Goal: Information Seeking & Learning: Learn about a topic

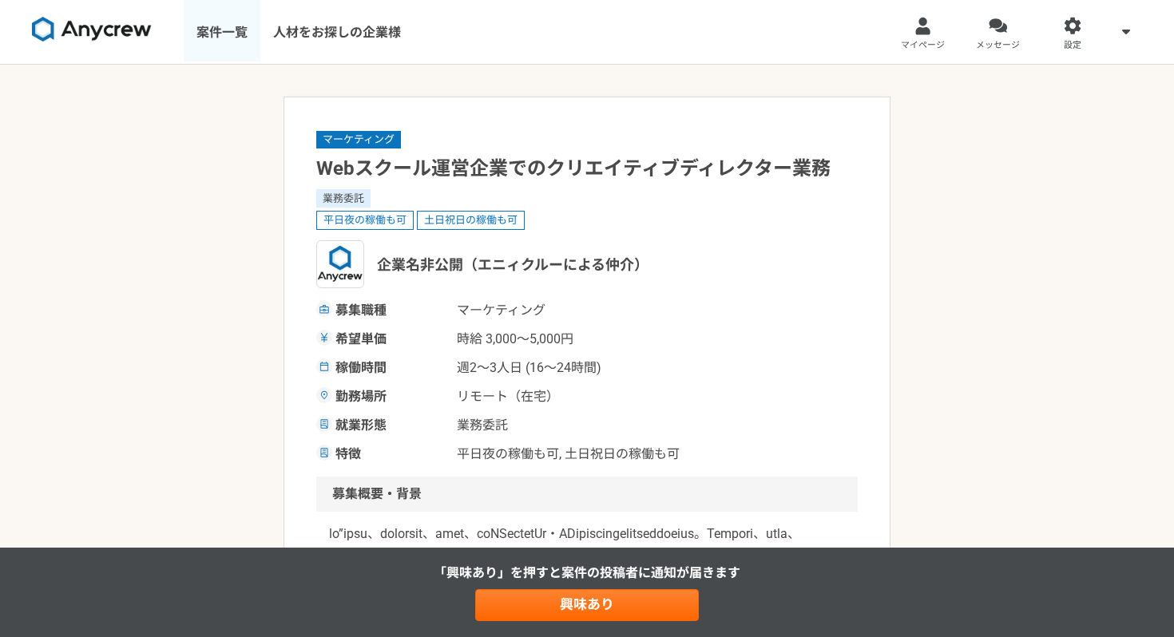
click at [214, 33] on link "案件一覧" at bounding box center [222, 32] width 77 height 64
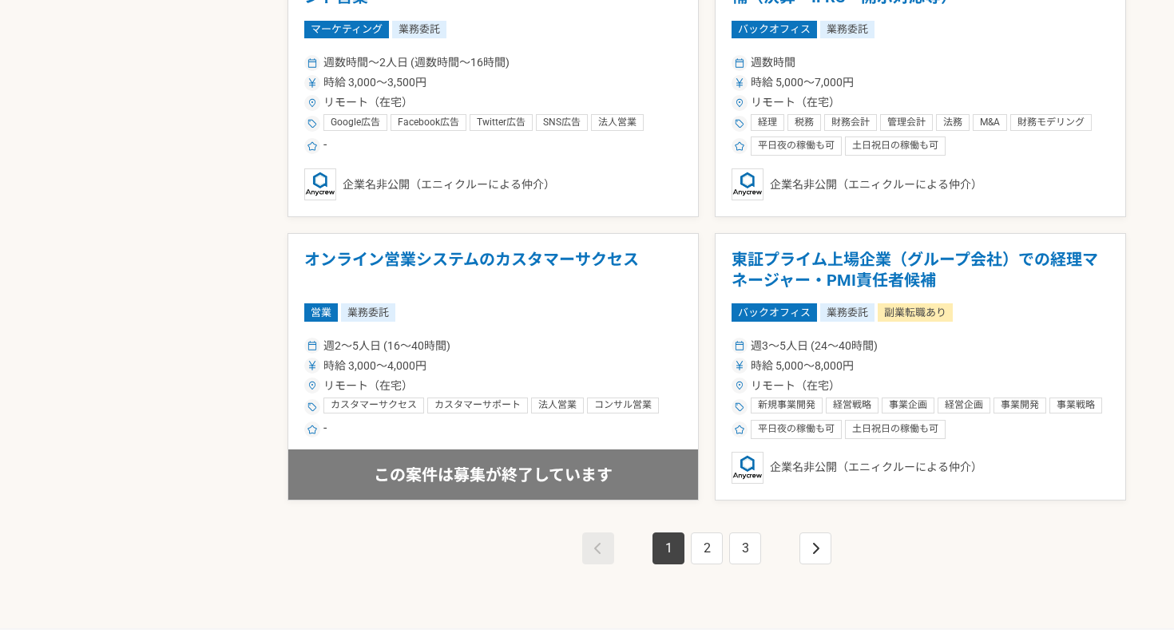
scroll to position [2668, 0]
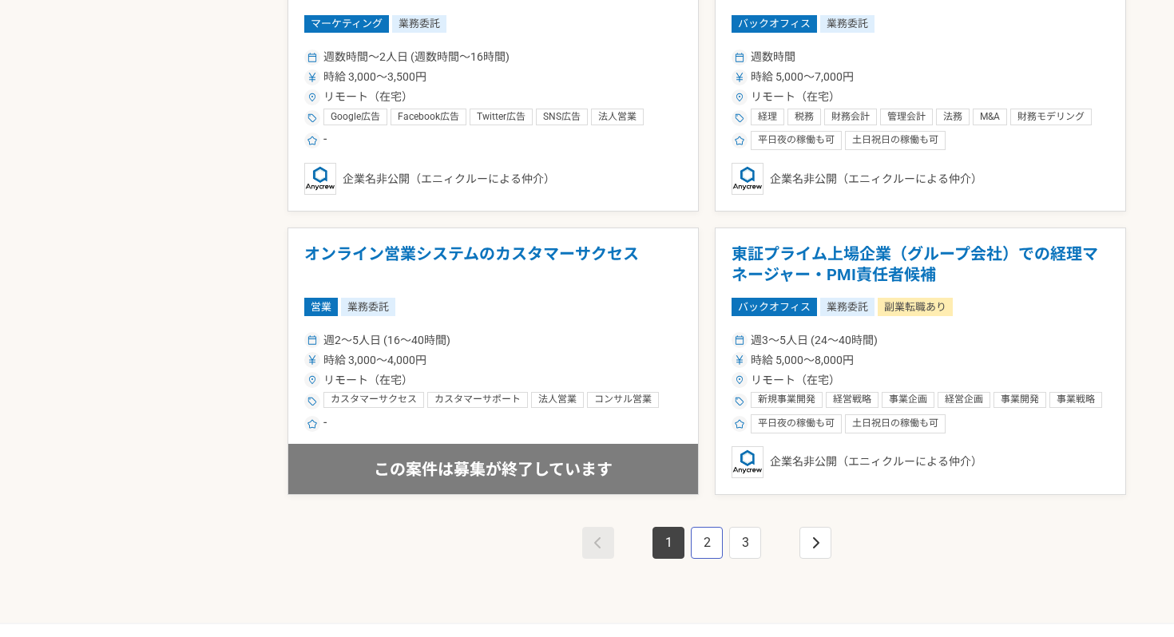
click at [708, 545] on link "2" at bounding box center [707, 543] width 32 height 32
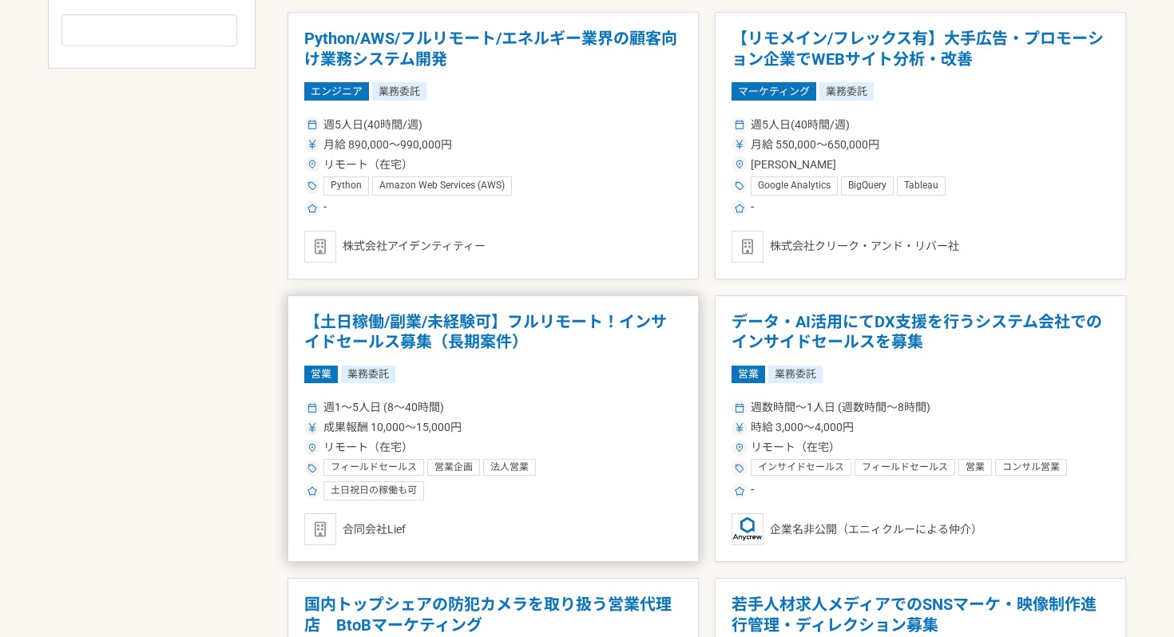
scroll to position [899, 0]
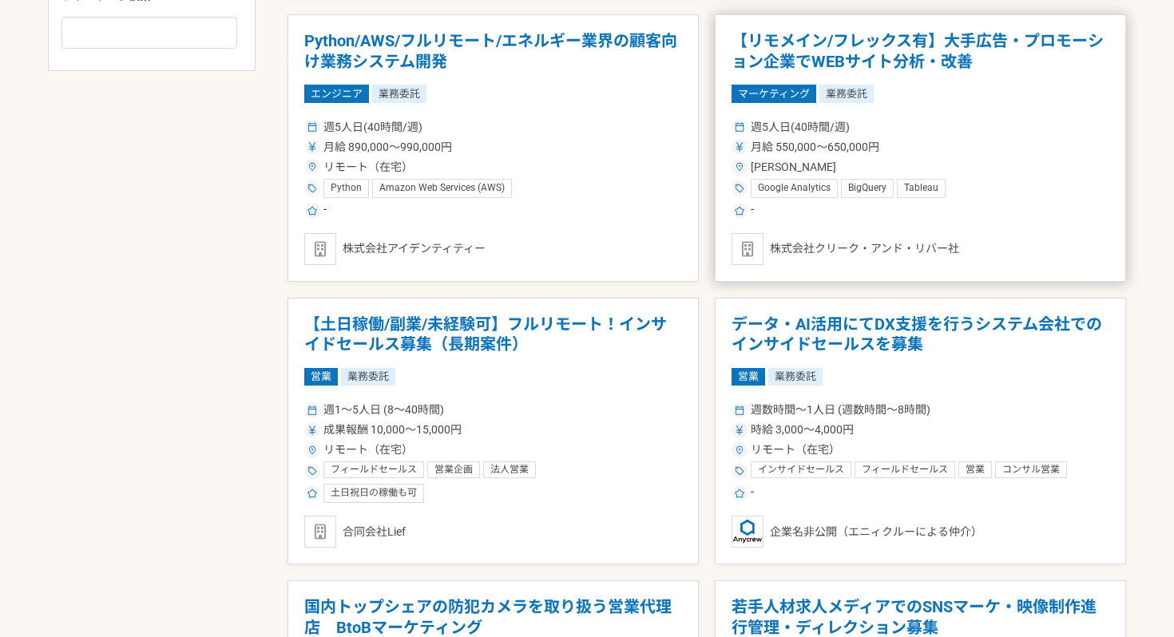
click at [1015, 204] on div "-" at bounding box center [921, 210] width 378 height 19
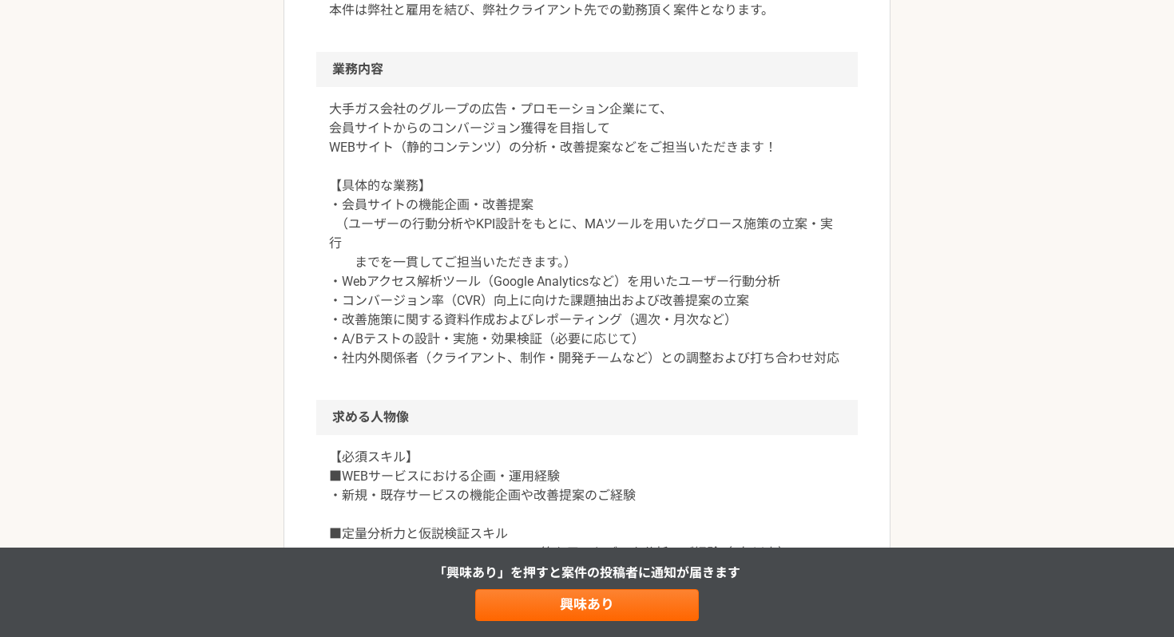
scroll to position [447, 0]
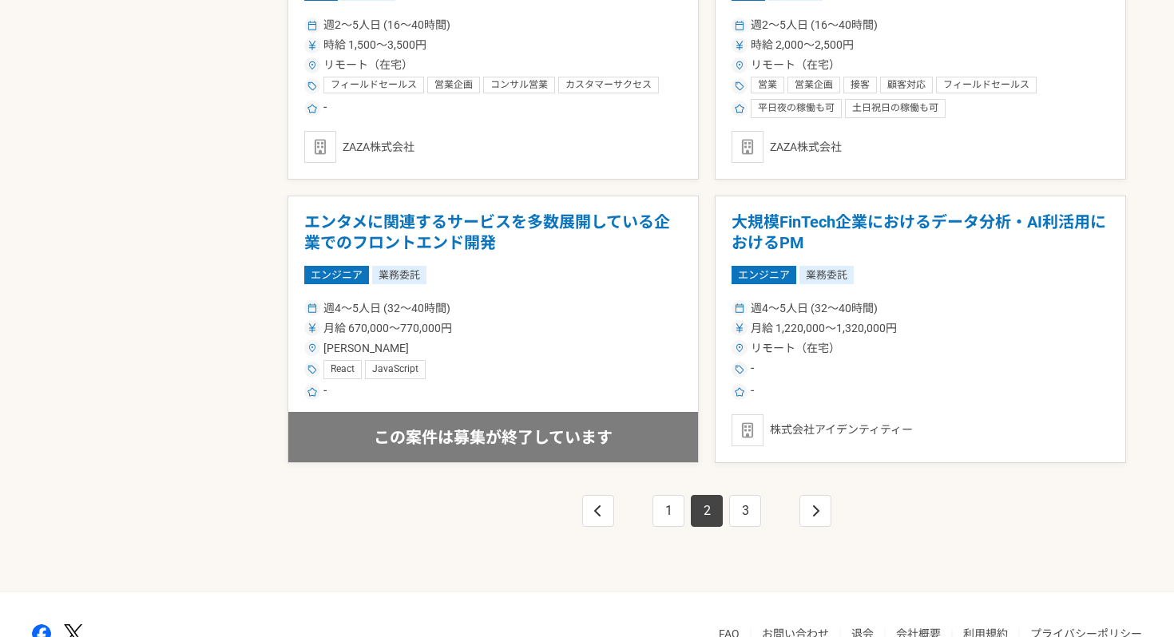
scroll to position [2701, 0]
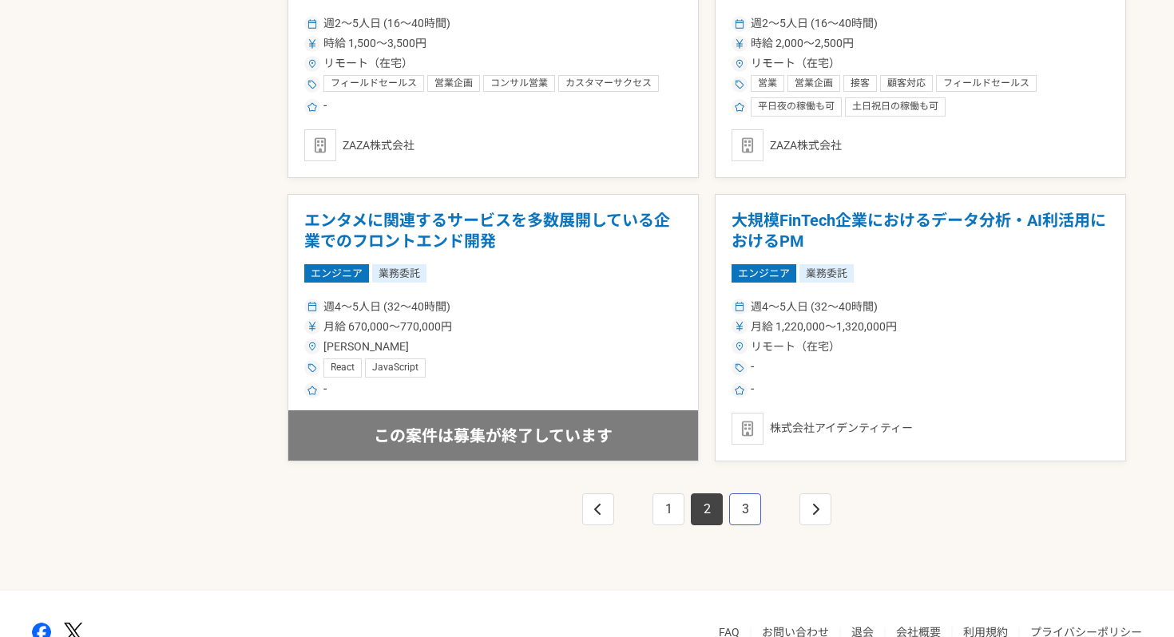
click at [743, 510] on link "3" at bounding box center [745, 510] width 32 height 32
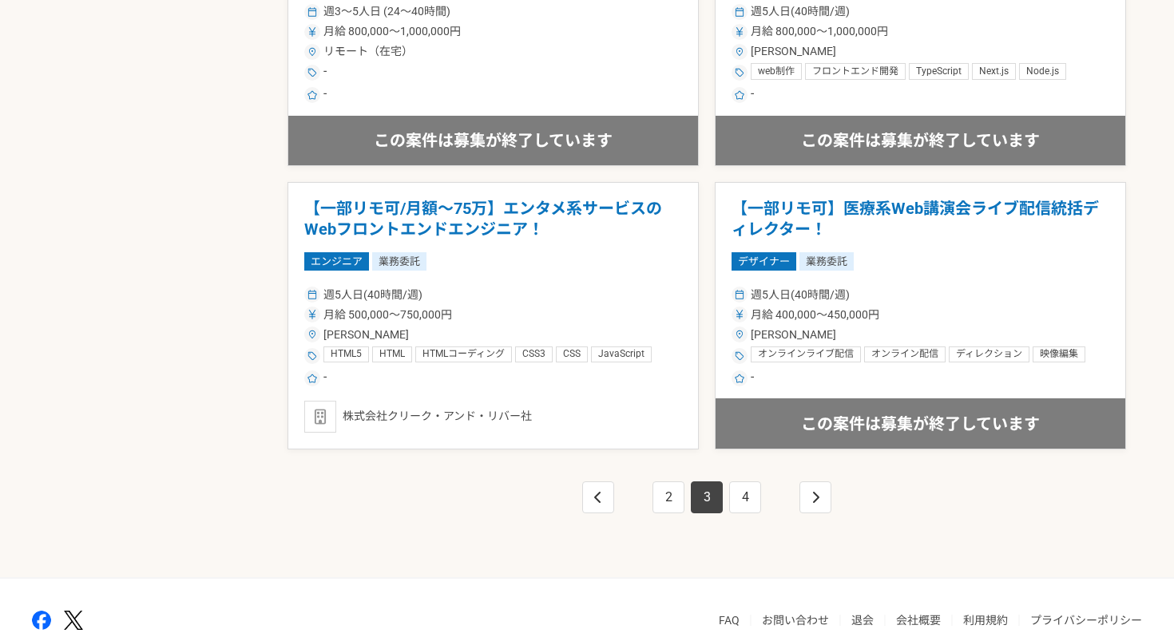
scroll to position [2713, 0]
click at [744, 496] on link "4" at bounding box center [745, 498] width 32 height 32
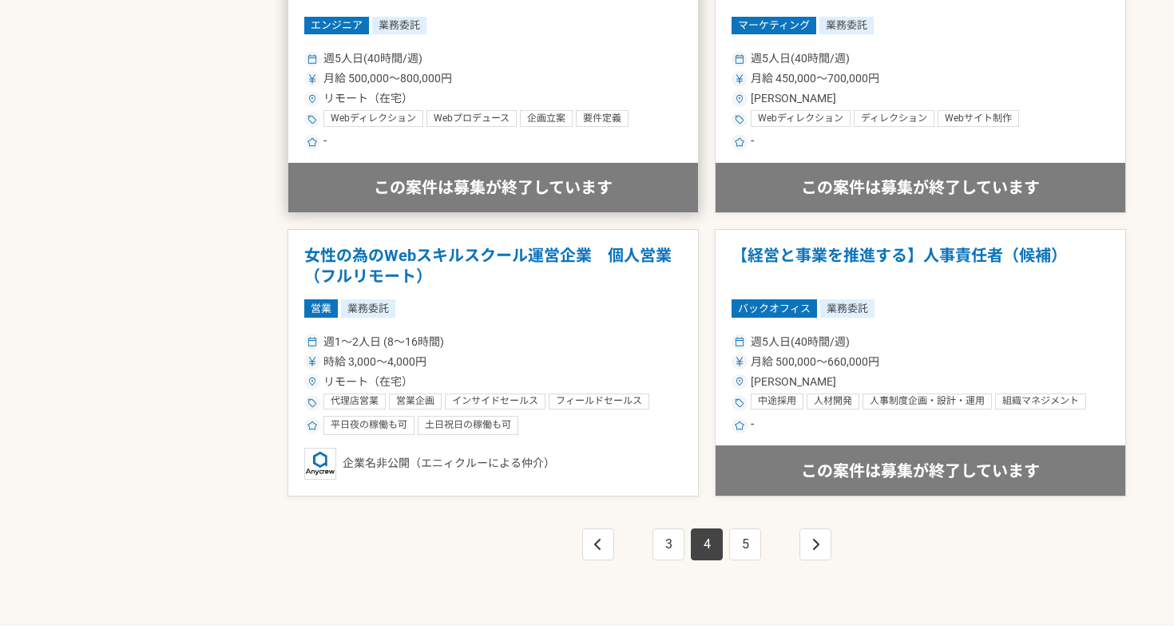
scroll to position [2672, 0]
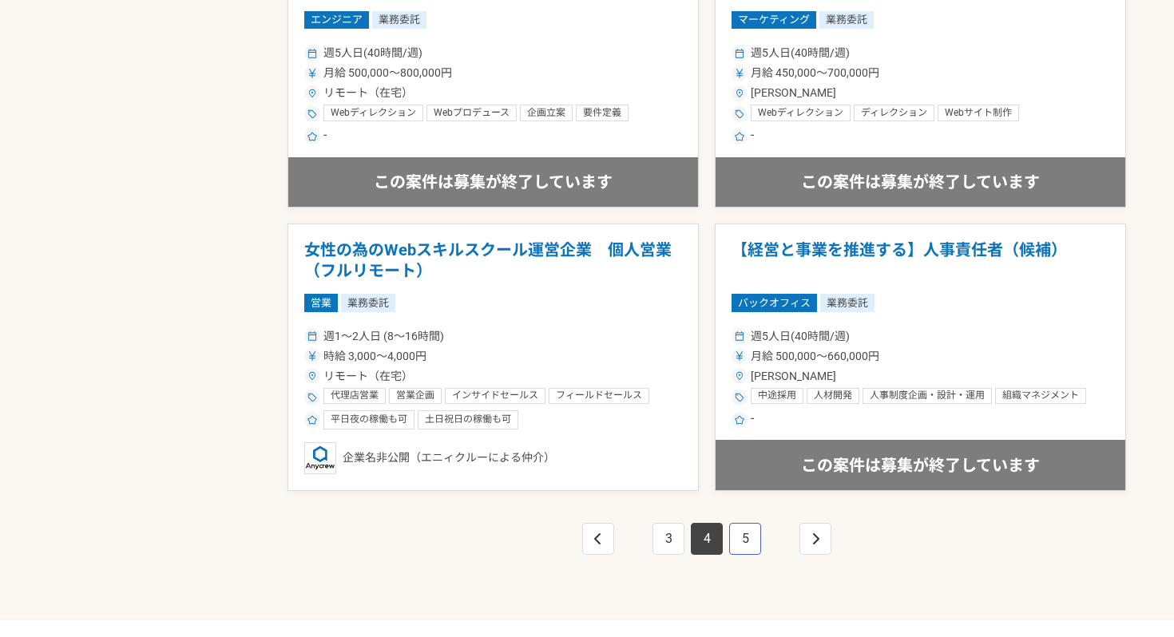
click at [745, 540] on link "5" at bounding box center [745, 539] width 32 height 32
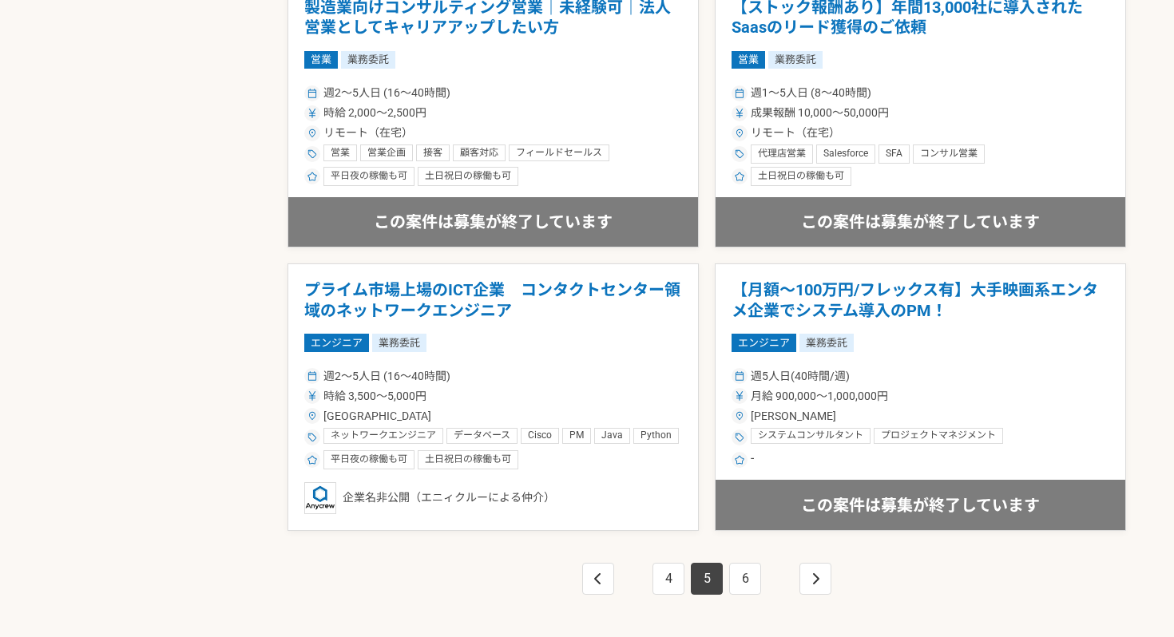
scroll to position [2636, 0]
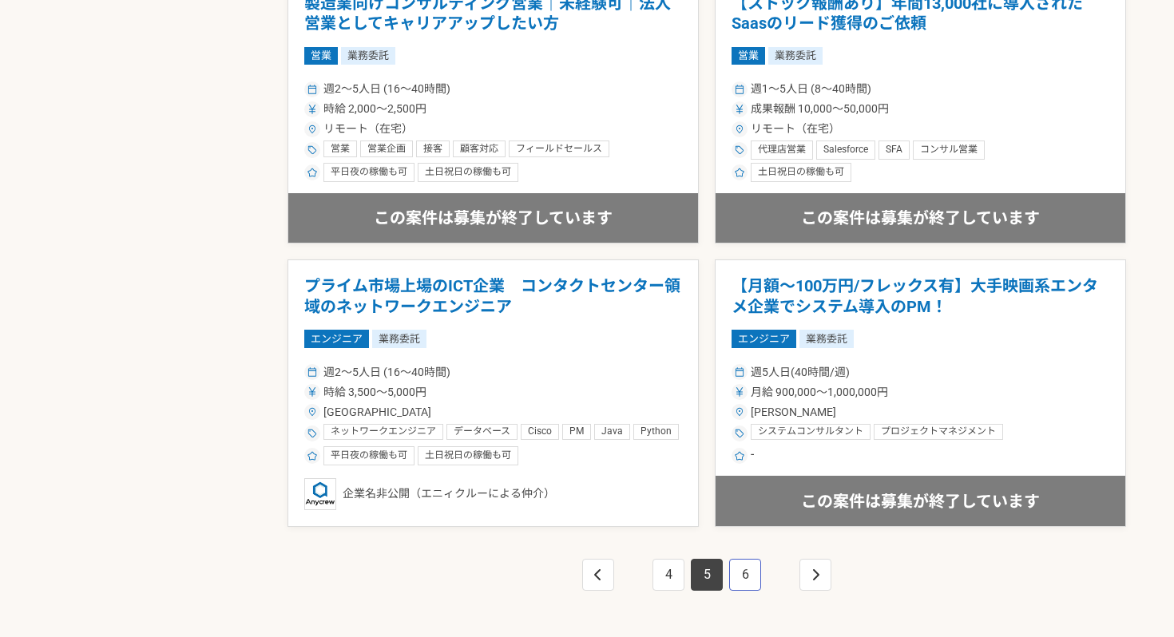
click at [739, 574] on link "6" at bounding box center [745, 575] width 32 height 32
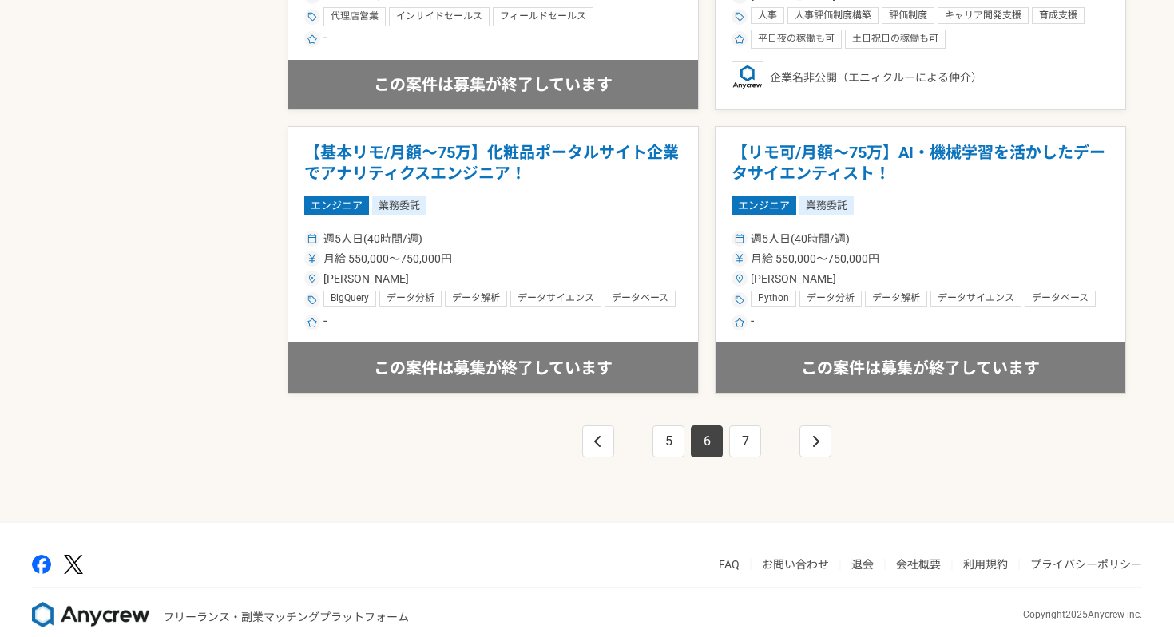
scroll to position [2773, 0]
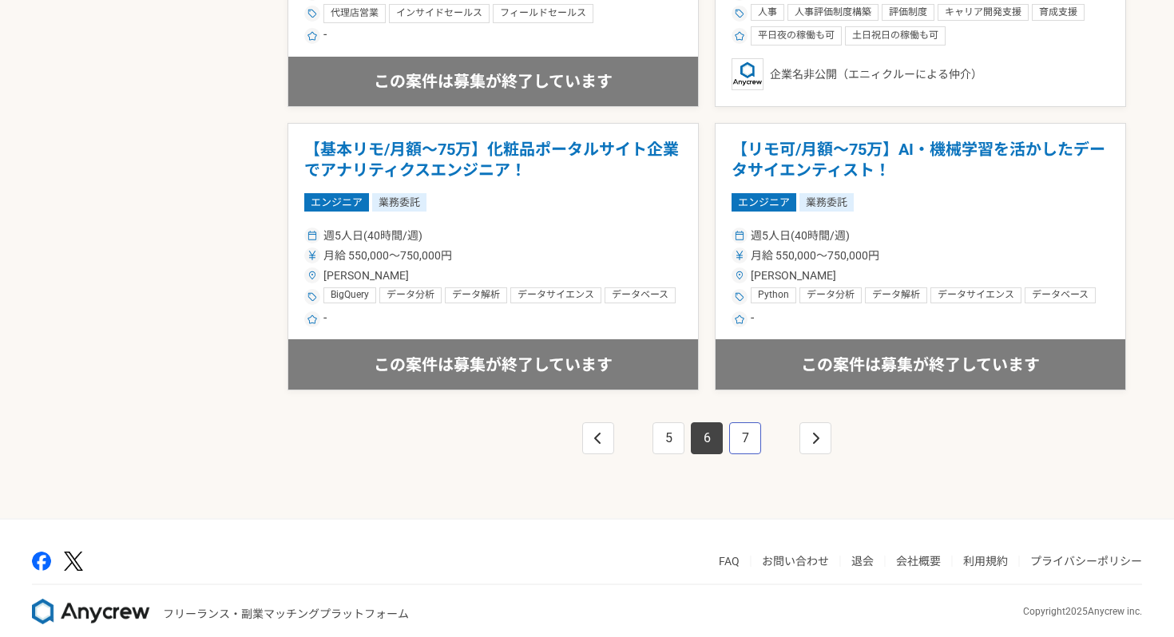
click at [744, 435] on link "7" at bounding box center [745, 439] width 32 height 32
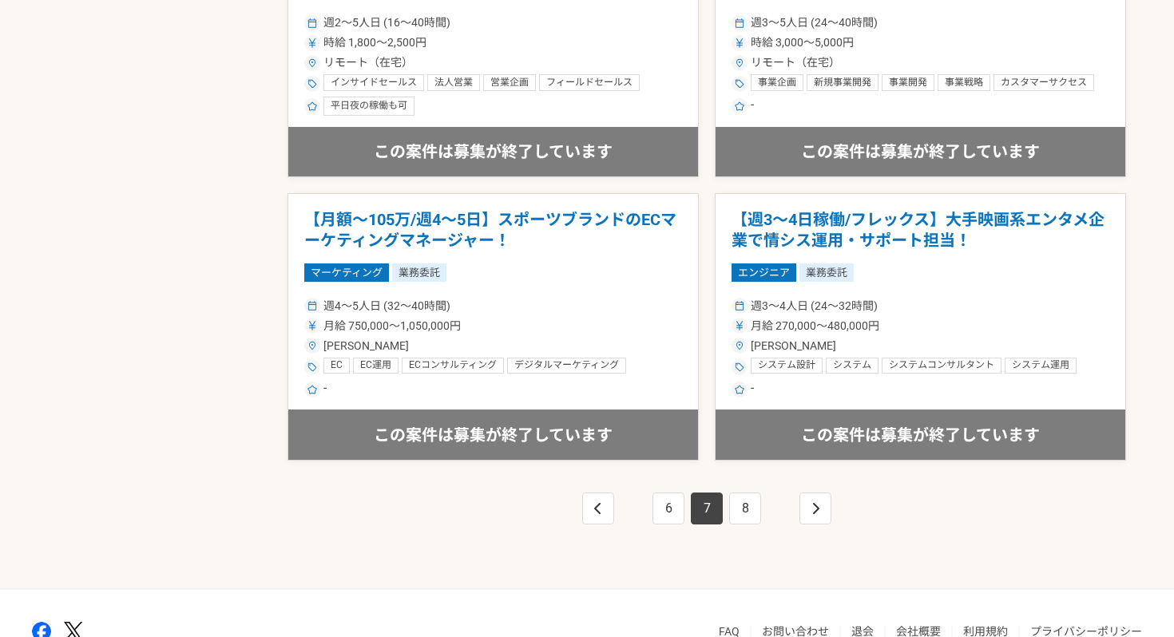
scroll to position [2701, 0]
click at [744, 508] on link "8" at bounding box center [745, 510] width 32 height 32
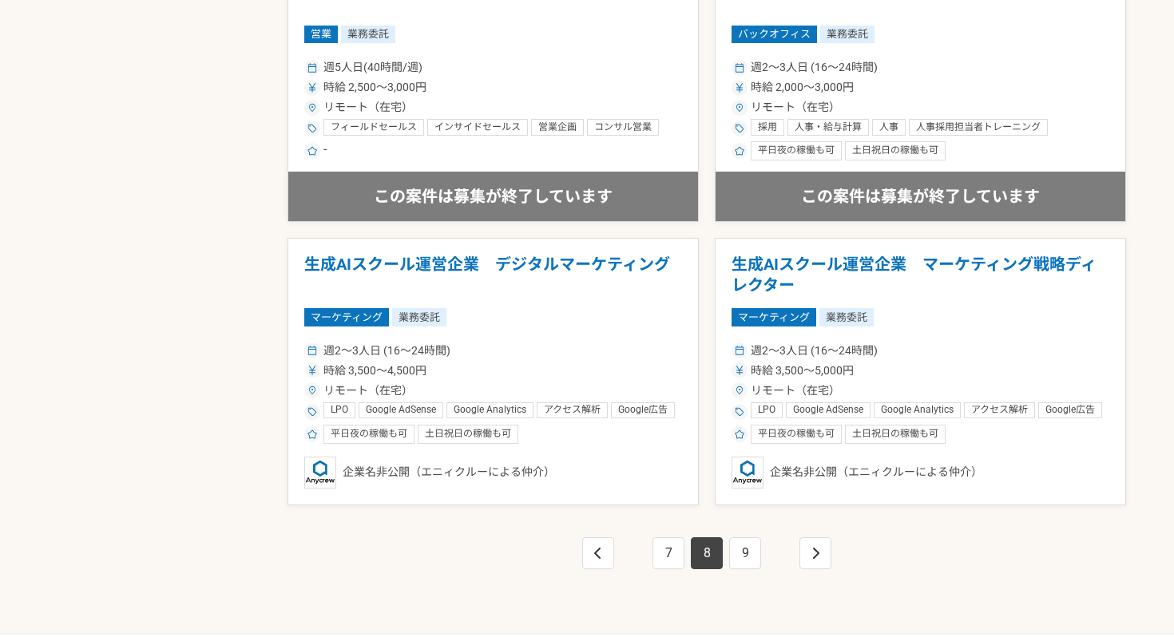
scroll to position [2664, 0]
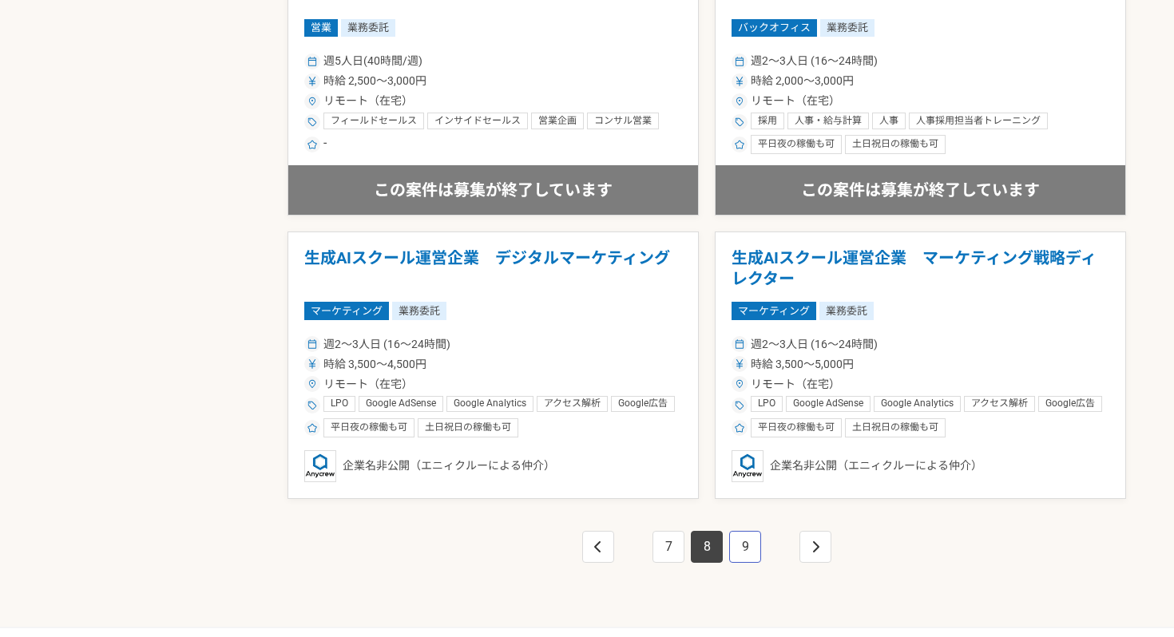
click at [741, 550] on link "9" at bounding box center [745, 547] width 32 height 32
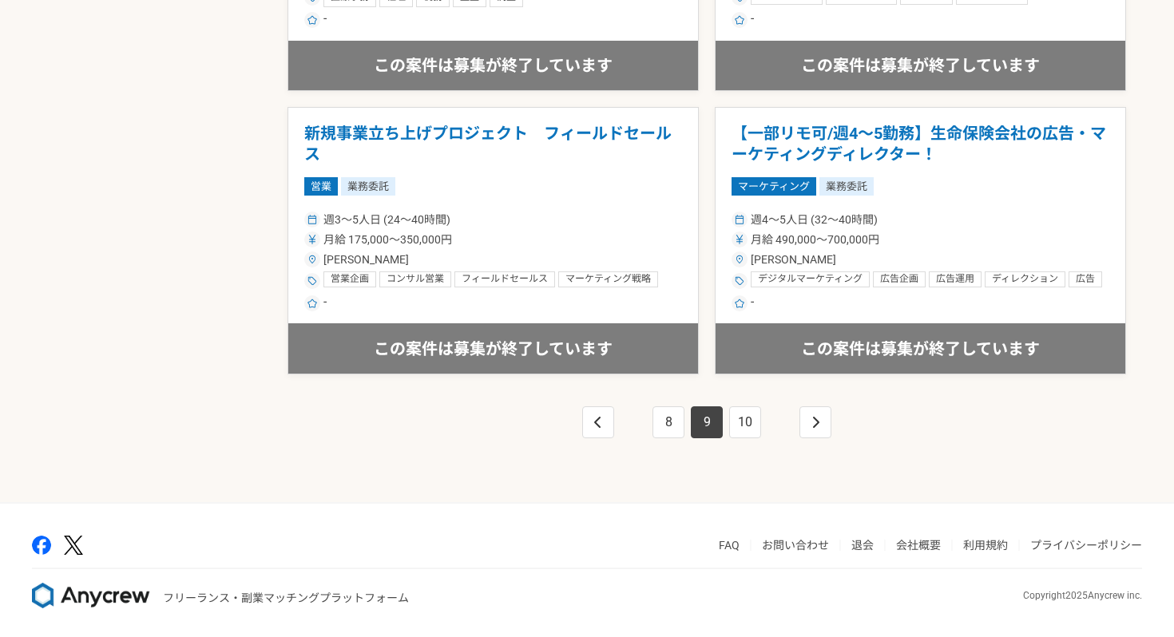
scroll to position [2792, 0]
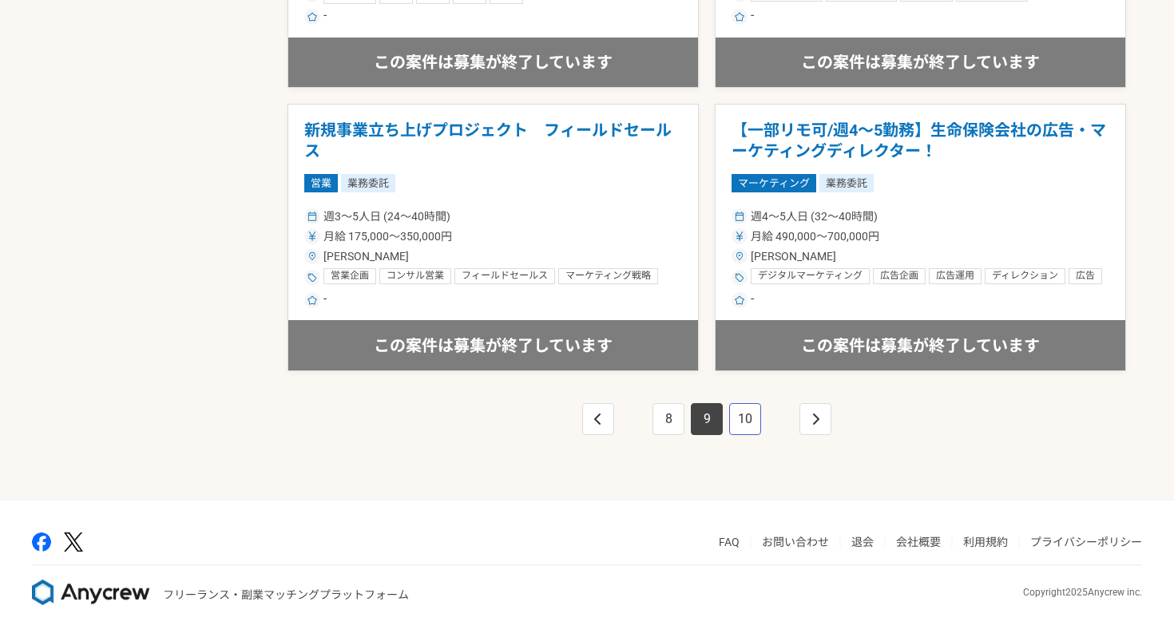
click at [744, 413] on link "10" at bounding box center [745, 419] width 32 height 32
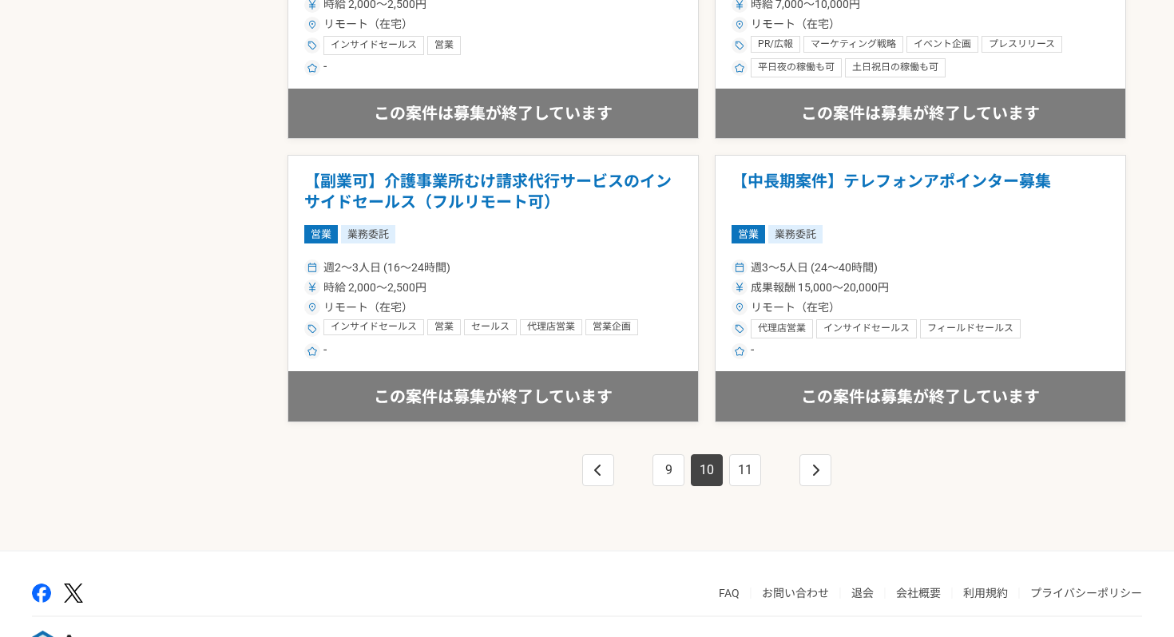
scroll to position [2746, 0]
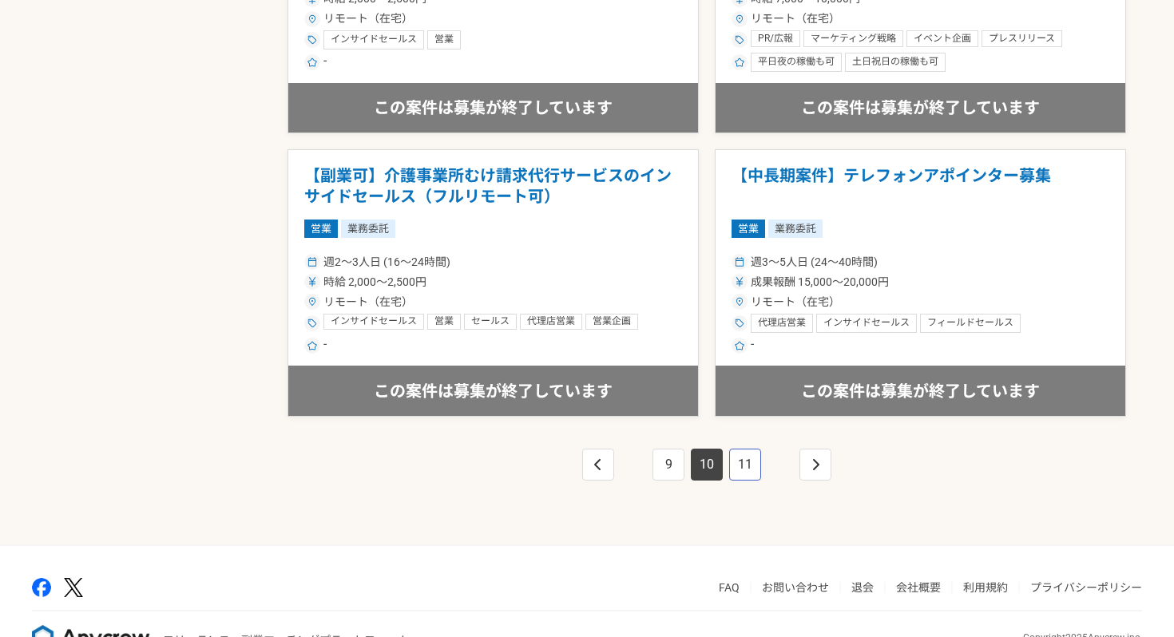
click at [749, 459] on link "11" at bounding box center [745, 465] width 32 height 32
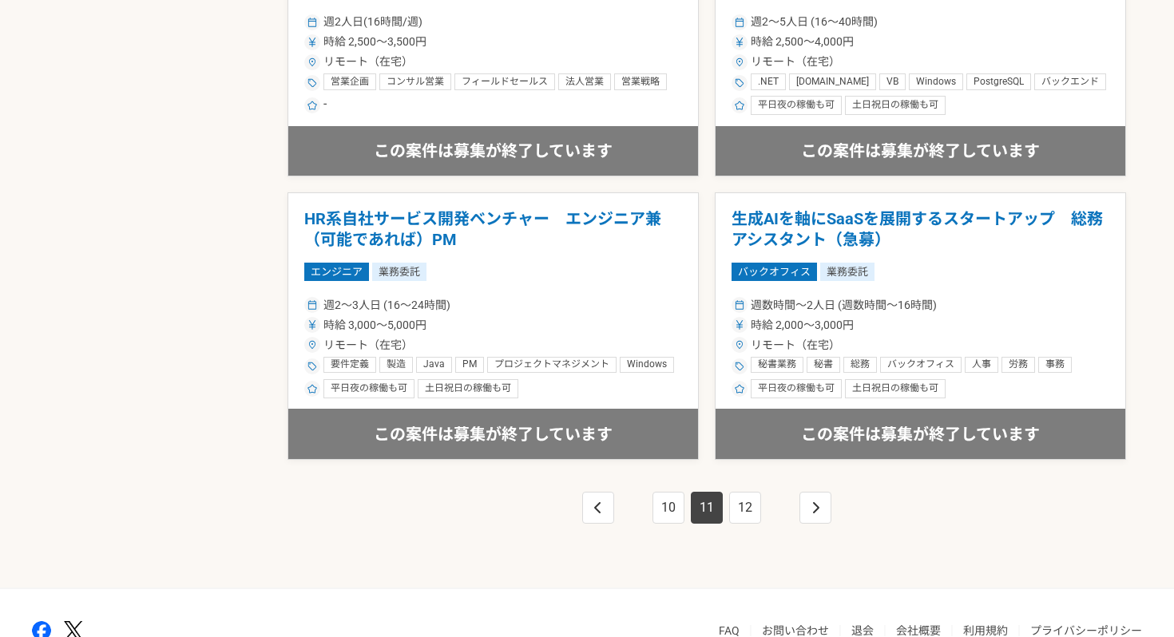
scroll to position [2792, 0]
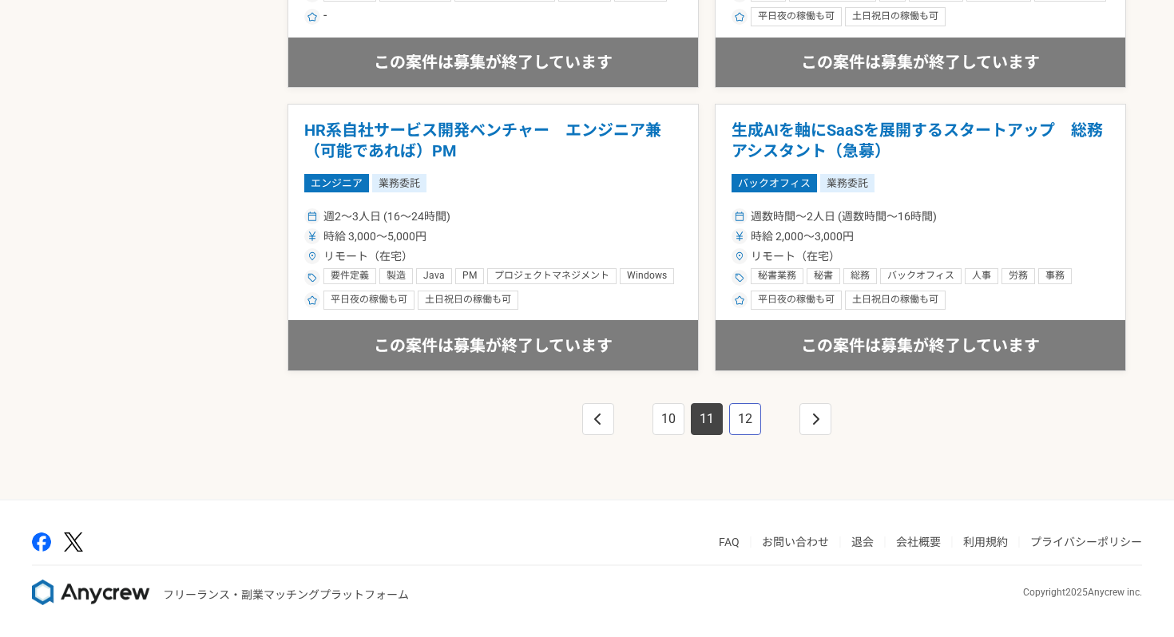
click at [744, 419] on link "12" at bounding box center [745, 419] width 32 height 32
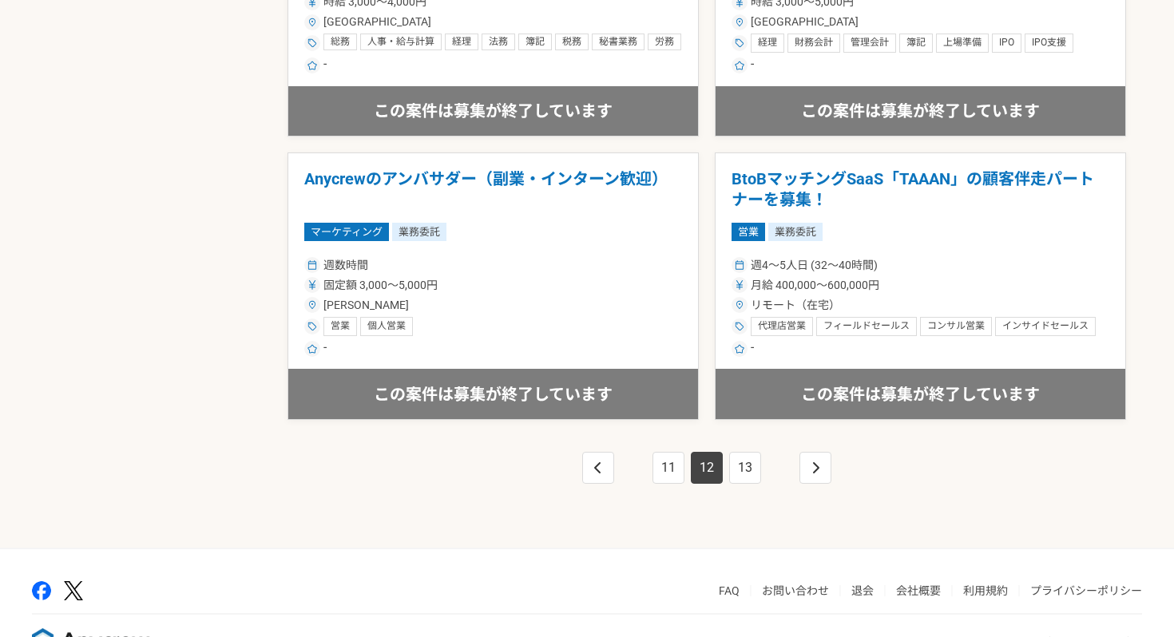
scroll to position [2742, 0]
click at [751, 469] on link "13" at bounding box center [745, 469] width 32 height 32
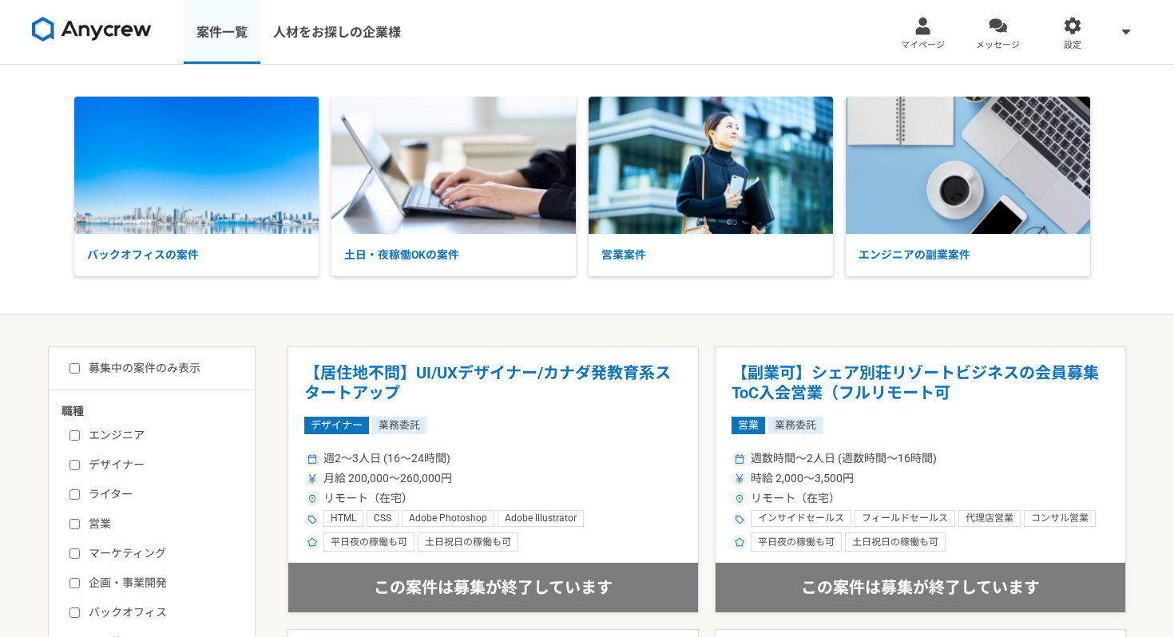
click at [217, 30] on link "案件一覧" at bounding box center [222, 32] width 77 height 64
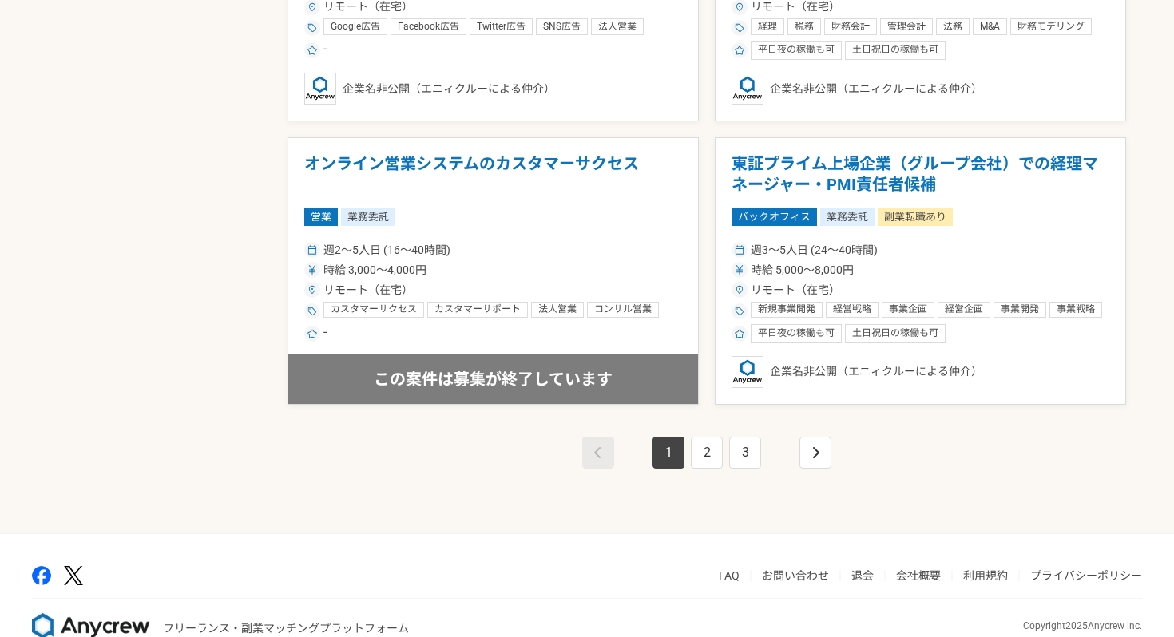
scroll to position [2763, 0]
